Goal: Task Accomplishment & Management: Complete application form

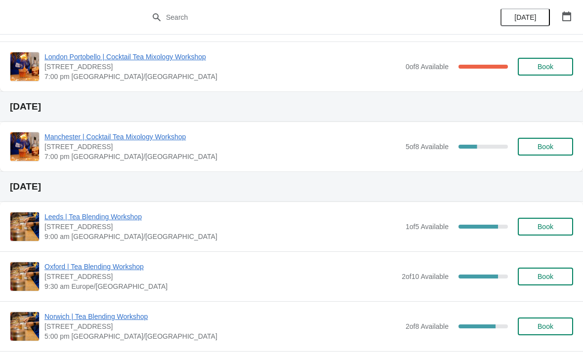
scroll to position [148, 0]
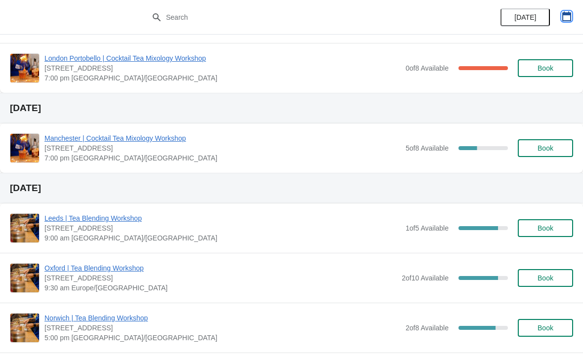
click at [574, 20] on button "button" at bounding box center [567, 16] width 18 height 18
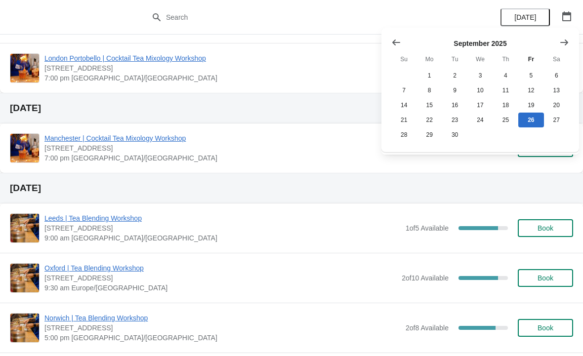
click at [567, 41] on icon "Show next month, October 2025" at bounding box center [564, 42] width 8 height 6
click at [506, 137] on button "30" at bounding box center [505, 134] width 25 height 15
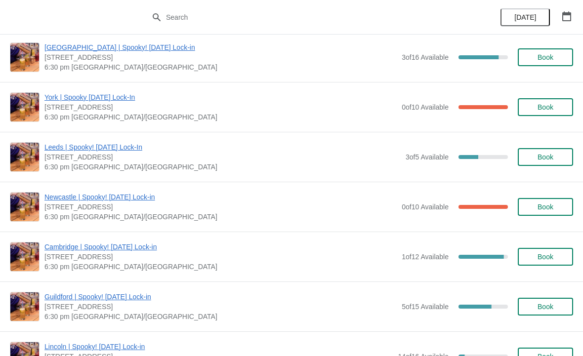
scroll to position [708, 0]
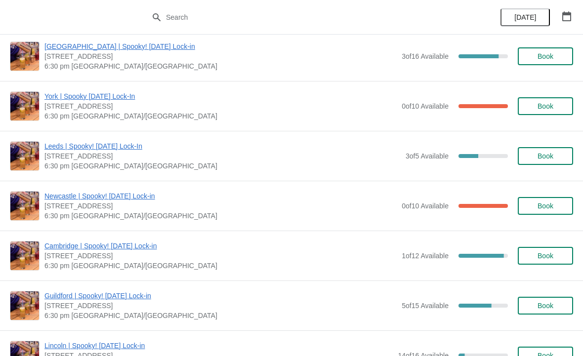
click at [556, 252] on span "Book" at bounding box center [546, 256] width 38 height 8
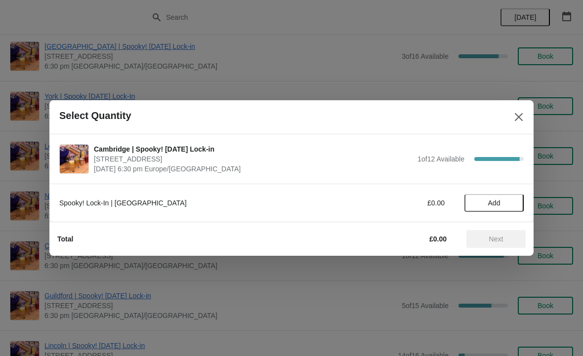
click at [502, 198] on button "Add" at bounding box center [493, 203] width 59 height 18
click at [496, 237] on span "Next" at bounding box center [496, 239] width 14 height 8
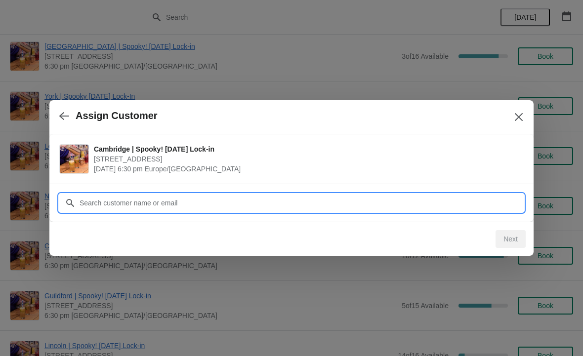
click at [233, 198] on input "Customer" at bounding box center [301, 203] width 445 height 18
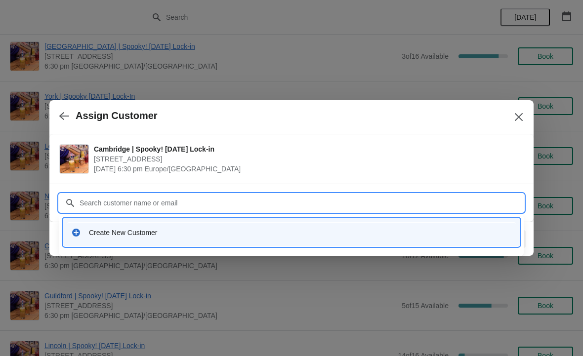
click at [203, 233] on div "Create New Customer" at bounding box center [300, 233] width 423 height 10
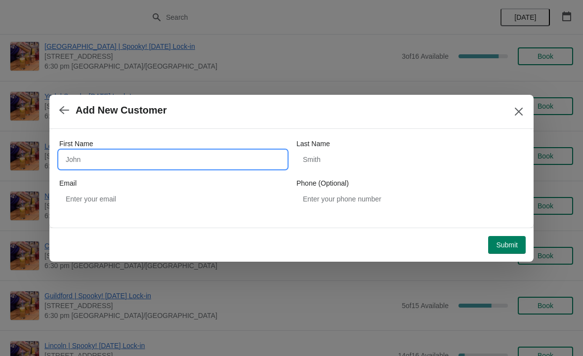
click at [188, 161] on input "First Name" at bounding box center [172, 160] width 227 height 18
type input "[PERSON_NAME]"
click at [382, 175] on div "First Name [PERSON_NAME] Last Name Email Phone (Optional)" at bounding box center [291, 173] width 464 height 69
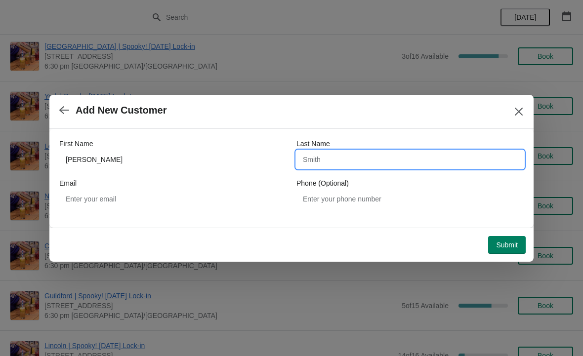
click at [358, 165] on input "Last Name" at bounding box center [409, 160] width 227 height 18
type input "Mandelli"
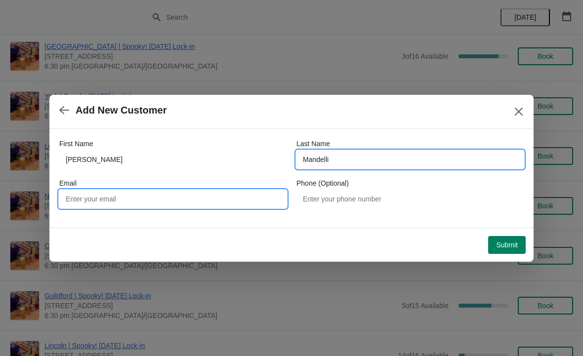
click at [174, 199] on input "Email" at bounding box center [172, 199] width 227 height 18
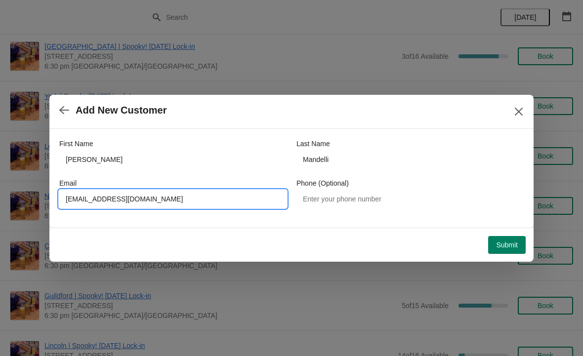
type input "[EMAIL_ADDRESS][DOMAIN_NAME]"
click at [510, 244] on span "Submit" at bounding box center [507, 245] width 22 height 8
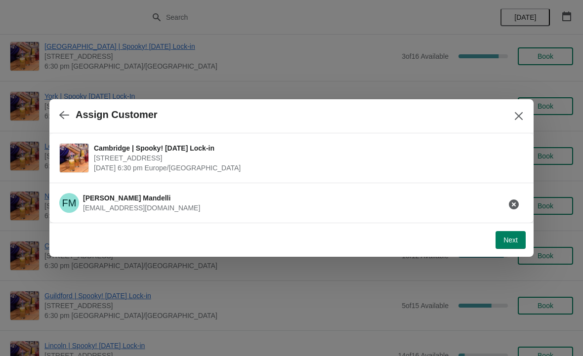
click at [513, 236] on span "Next" at bounding box center [510, 240] width 14 height 8
select select "No"
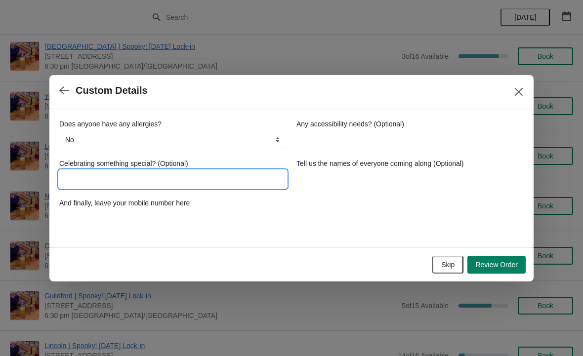
click at [232, 174] on input "Celebrating something special? (Optional)" at bounding box center [172, 179] width 227 height 18
type input "Birthday"
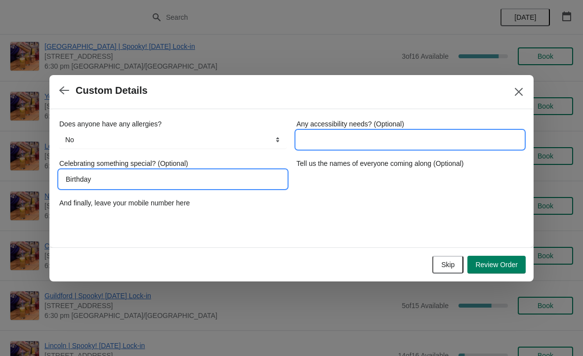
click at [411, 132] on input "Any accessibility needs? (Optional)" at bounding box center [409, 140] width 227 height 18
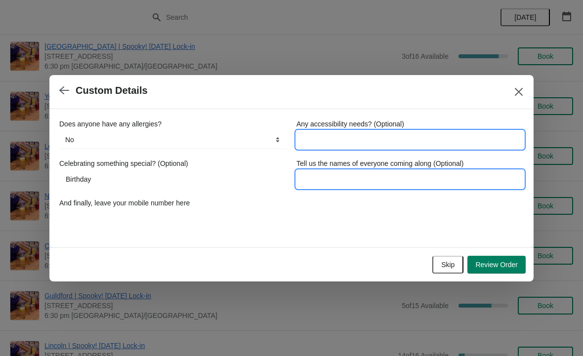
click at [371, 180] on input "Tell us the names of everyone coming along (Optional)" at bounding box center [409, 179] width 227 height 18
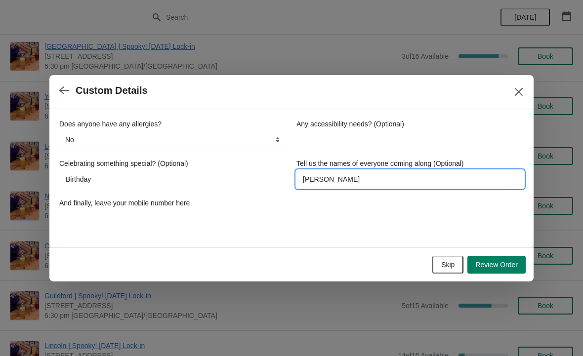
type input "[PERSON_NAME]"
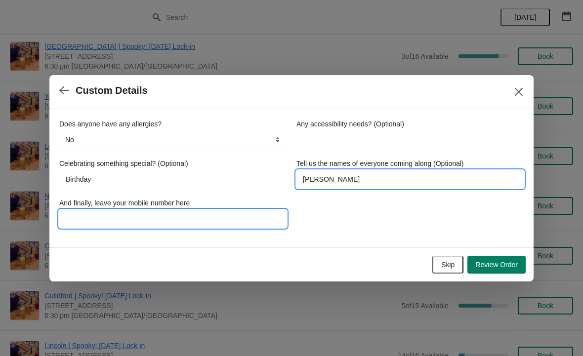
click at [217, 219] on input "And finally, leave your mobile number here" at bounding box center [172, 219] width 227 height 18
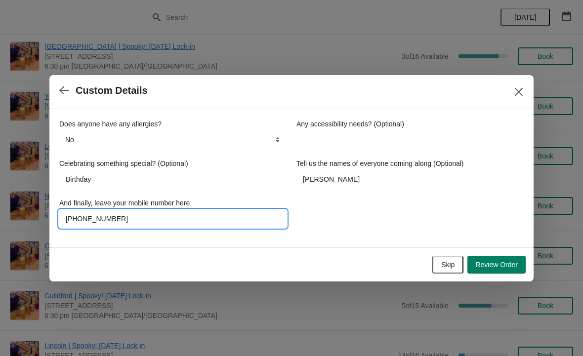
click at [125, 218] on input "[PHONE_NUMBER]" at bounding box center [172, 219] width 227 height 18
type input "[PHONE_NUMBER]"
